Goal: Task Accomplishment & Management: Complete application form

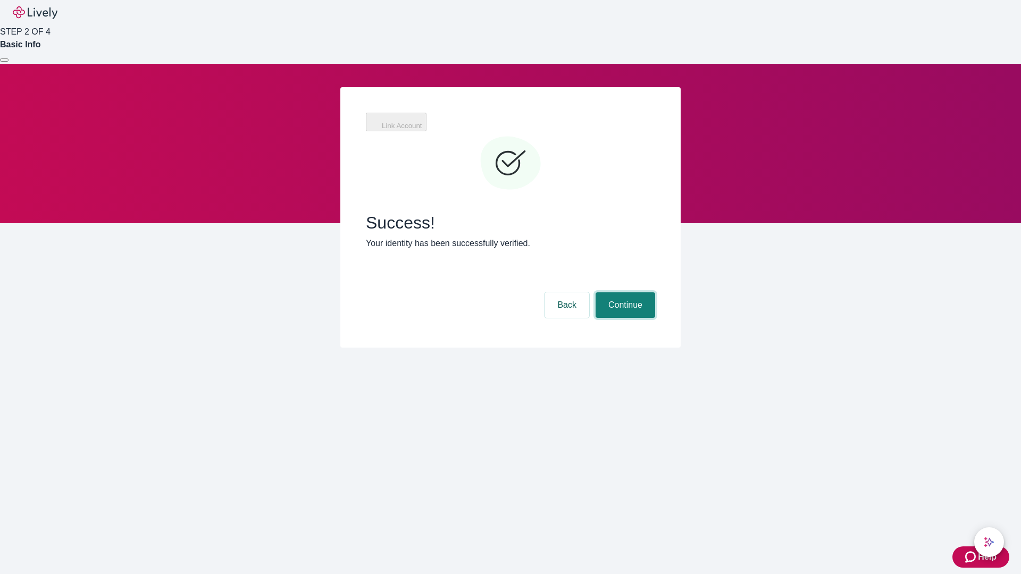
click at [624, 292] on button "Continue" at bounding box center [625, 305] width 60 height 26
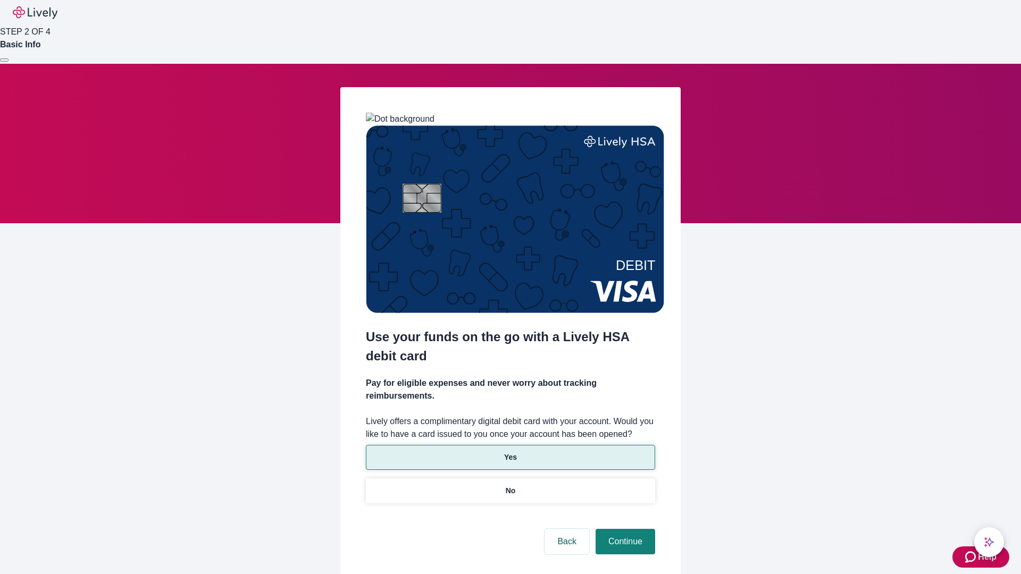
click at [510, 452] on p "Yes" at bounding box center [510, 457] width 13 height 11
click at [624, 529] on button "Continue" at bounding box center [625, 542] width 60 height 26
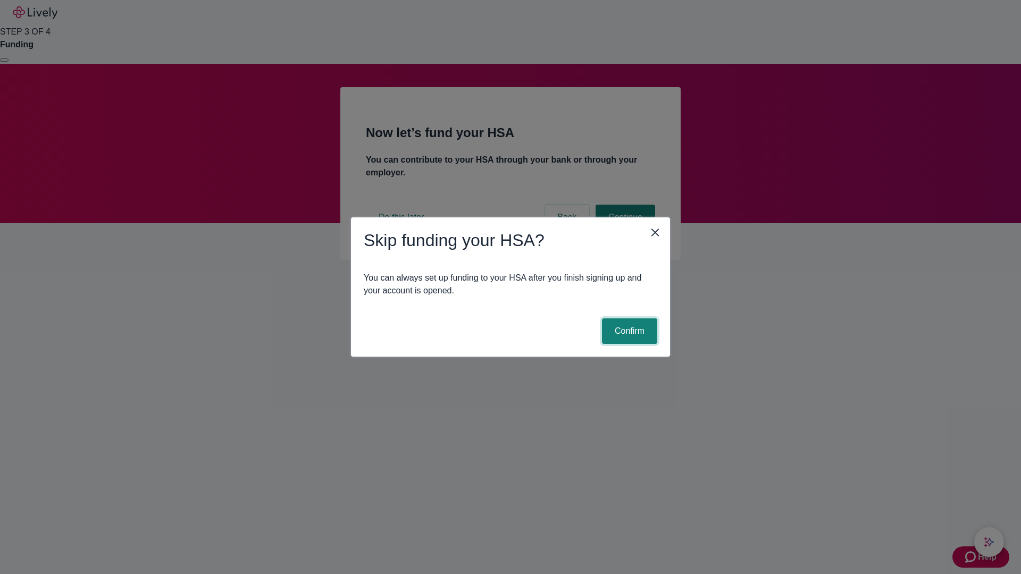
click at [628, 331] on button "Confirm" at bounding box center [629, 331] width 55 height 26
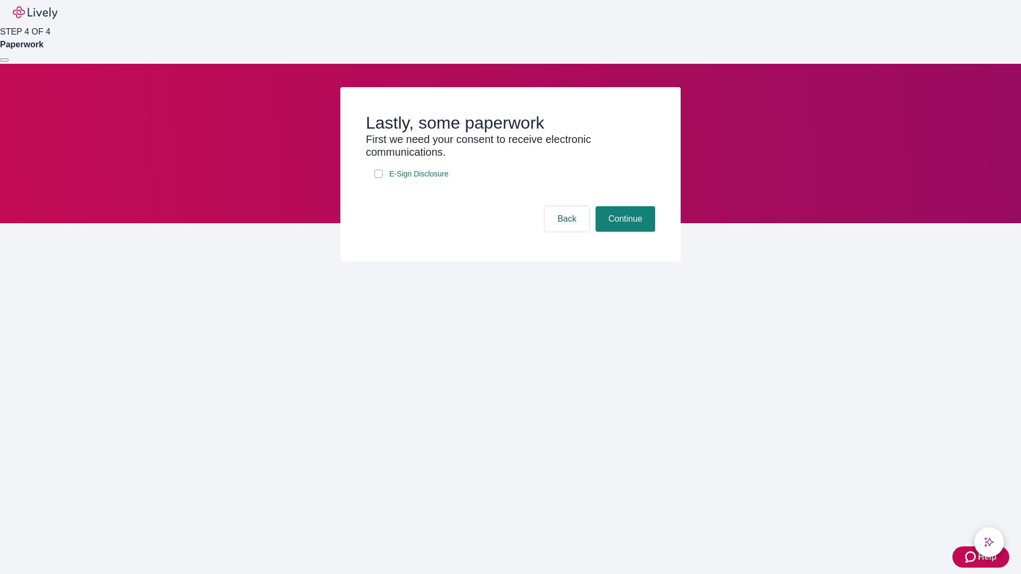
click at [378, 178] on input "E-Sign Disclosure" at bounding box center [378, 174] width 9 height 9
checkbox input "true"
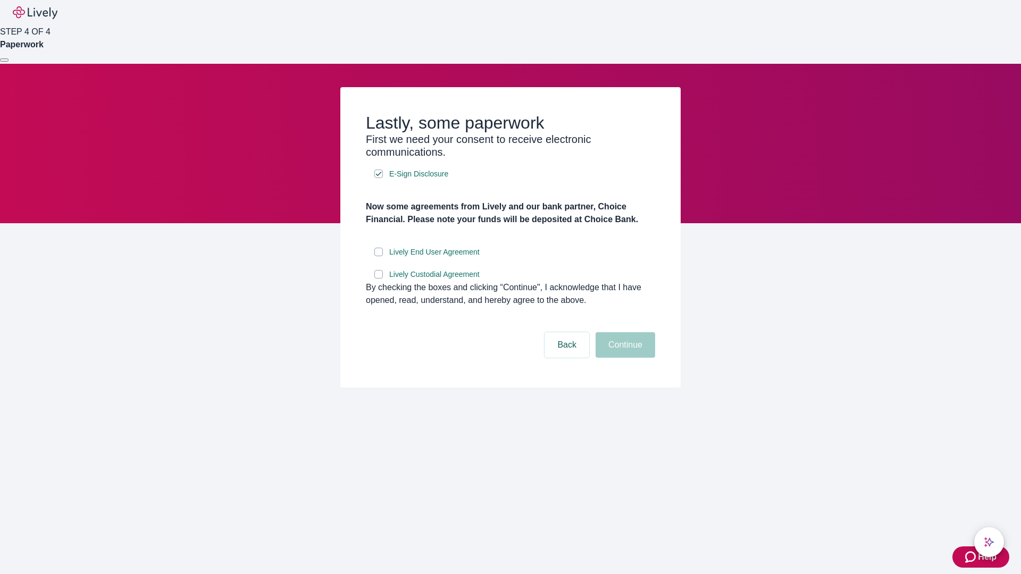
click at [378, 256] on input "Lively End User Agreement" at bounding box center [378, 252] width 9 height 9
checkbox input "true"
click at [378, 279] on input "Lively Custodial Agreement" at bounding box center [378, 274] width 9 height 9
checkbox input "true"
click at [624, 358] on button "Continue" at bounding box center [625, 345] width 60 height 26
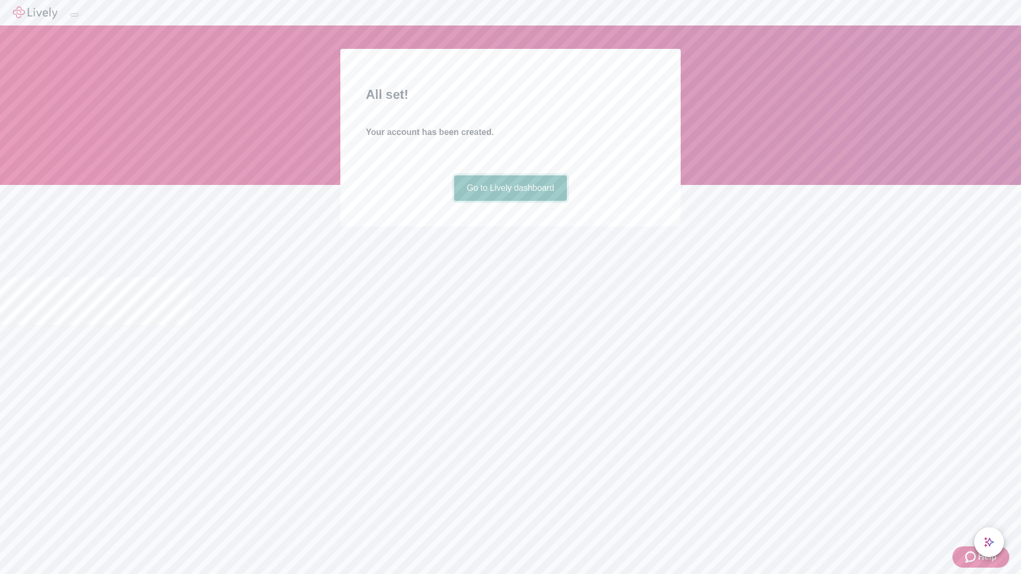
click at [510, 201] on link "Go to Lively dashboard" at bounding box center [510, 188] width 113 height 26
